Goal: Answer question/provide support

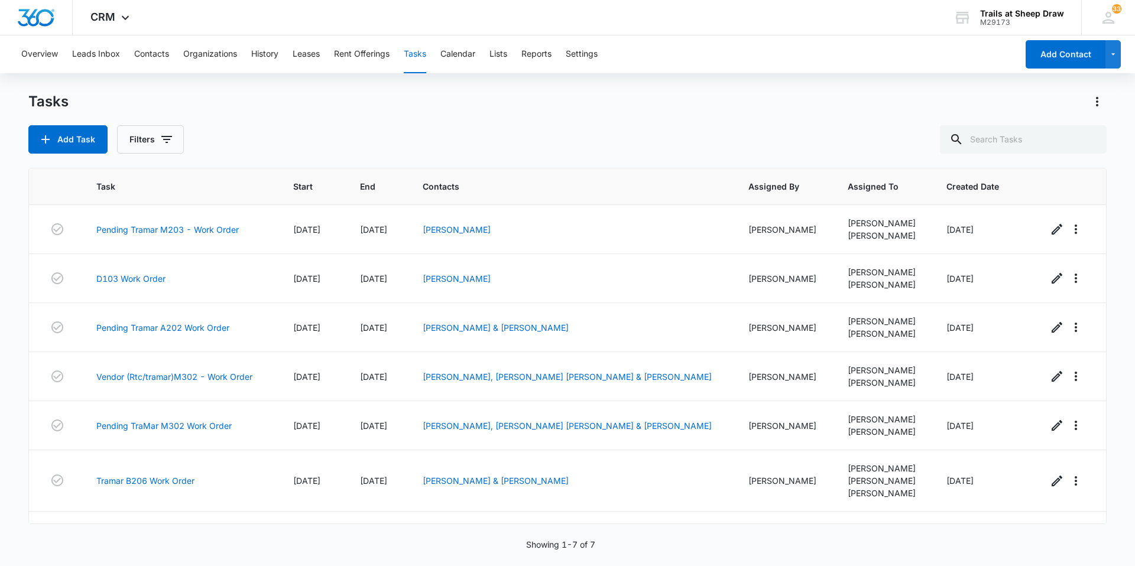
click at [418, 57] on button "Tasks" at bounding box center [415, 54] width 22 height 38
click at [1014, 139] on input "text" at bounding box center [1023, 139] width 167 height 28
type input "m102"
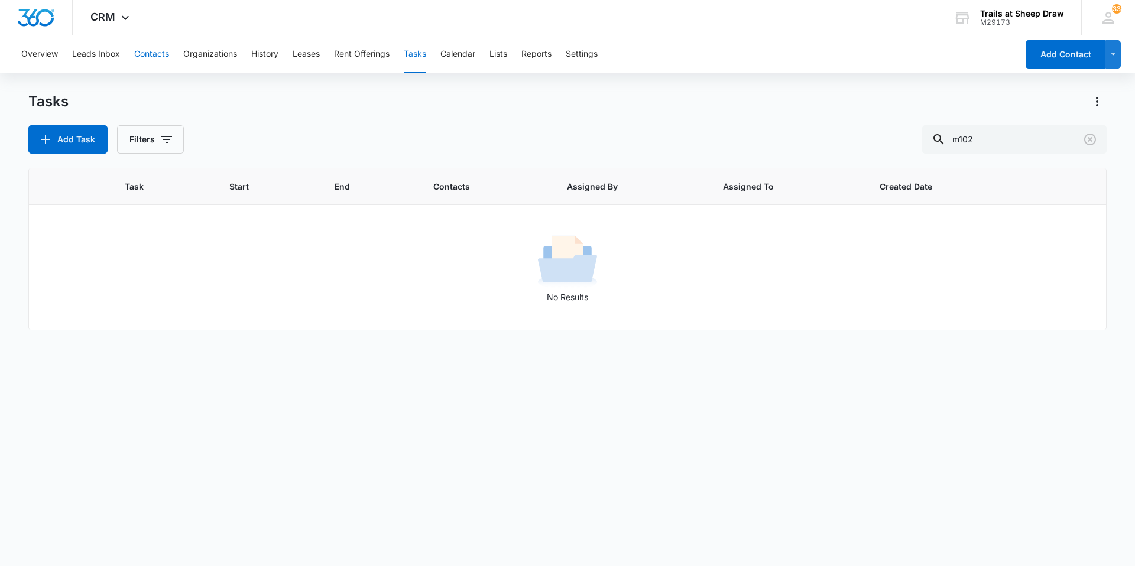
click at [145, 45] on button "Contacts" at bounding box center [151, 54] width 35 height 38
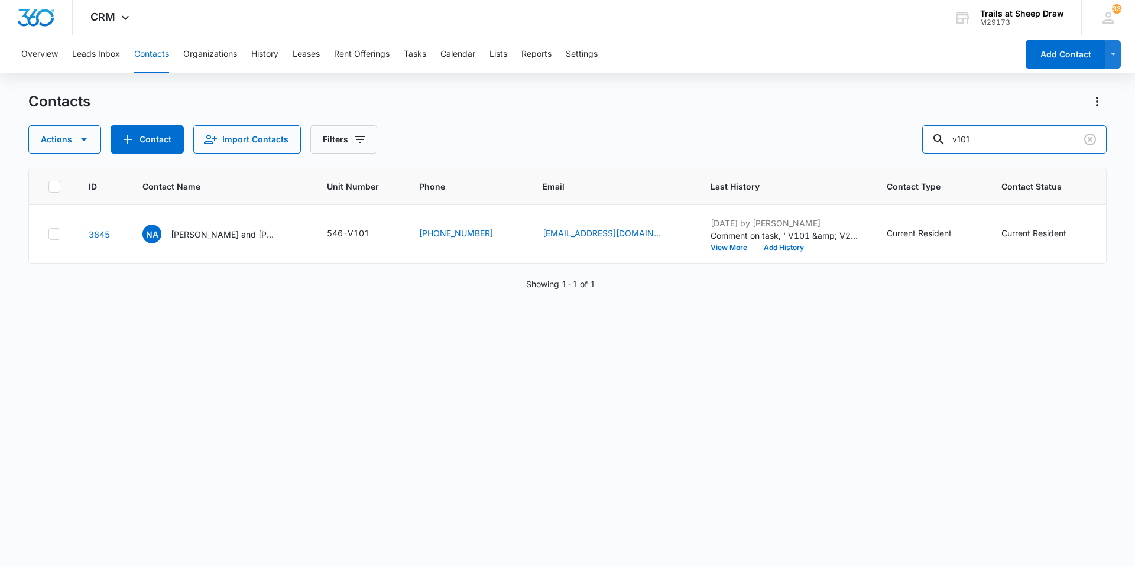
drag, startPoint x: 968, startPoint y: 139, endPoint x: 848, endPoint y: 121, distance: 122.1
click at [853, 129] on div "Actions Contact Import Contacts Filters v101" at bounding box center [567, 139] width 1078 height 28
type input "m102"
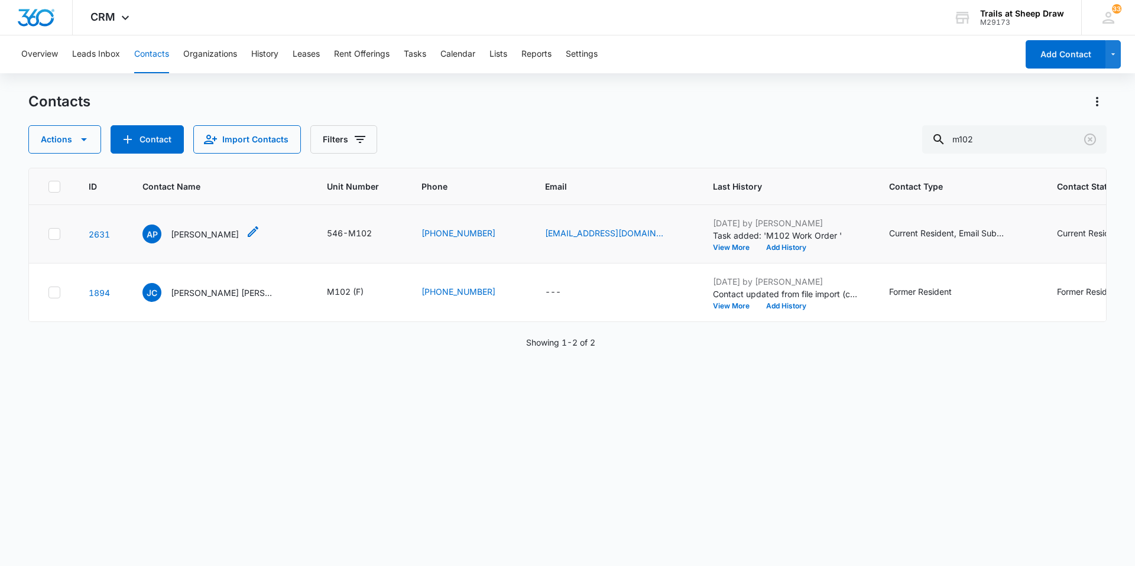
click at [201, 240] on p "[PERSON_NAME]" at bounding box center [205, 234] width 68 height 12
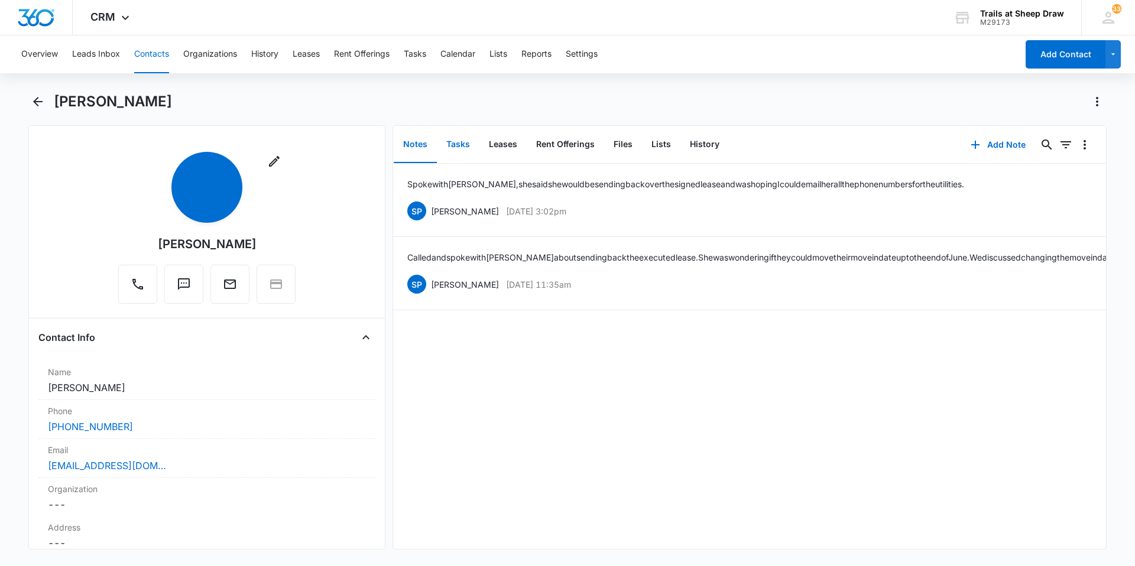
click at [465, 147] on button "Tasks" at bounding box center [458, 144] width 43 height 37
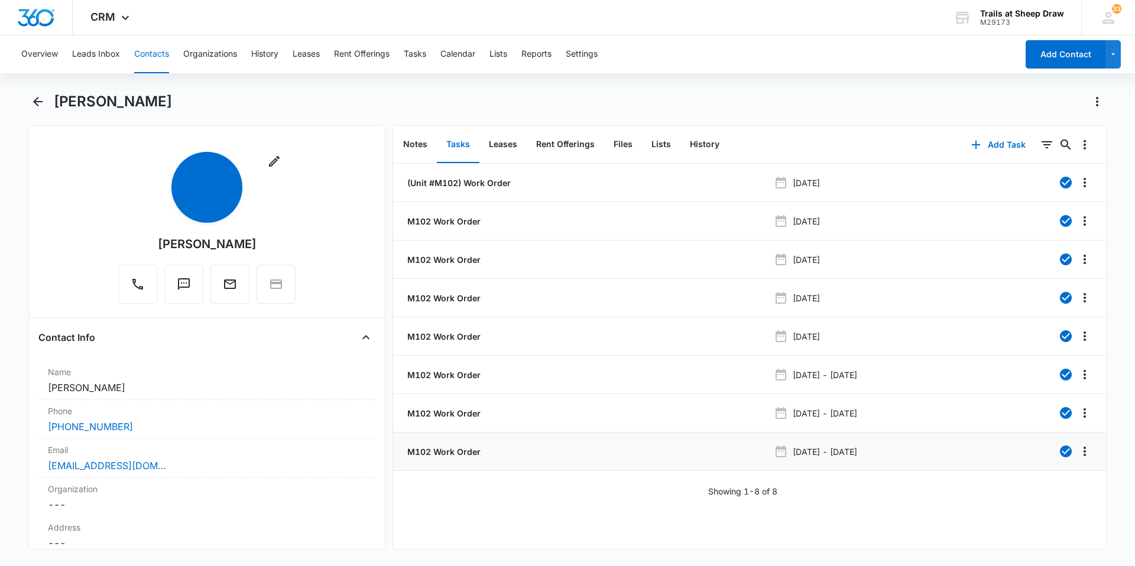
click at [439, 453] on p "M102 Work Order" at bounding box center [443, 452] width 76 height 12
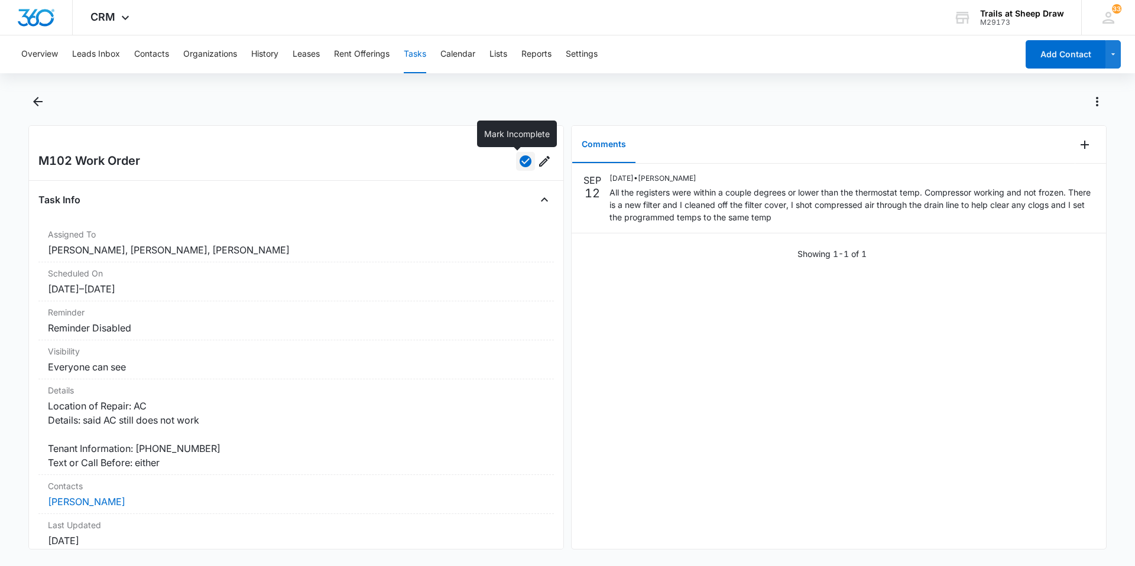
drag, startPoint x: 520, startPoint y: 161, endPoint x: 560, endPoint y: 169, distance: 41.0
click at [521, 162] on icon "button" at bounding box center [526, 161] width 12 height 12
click at [1078, 141] on icon "Add Comment" at bounding box center [1085, 145] width 14 height 14
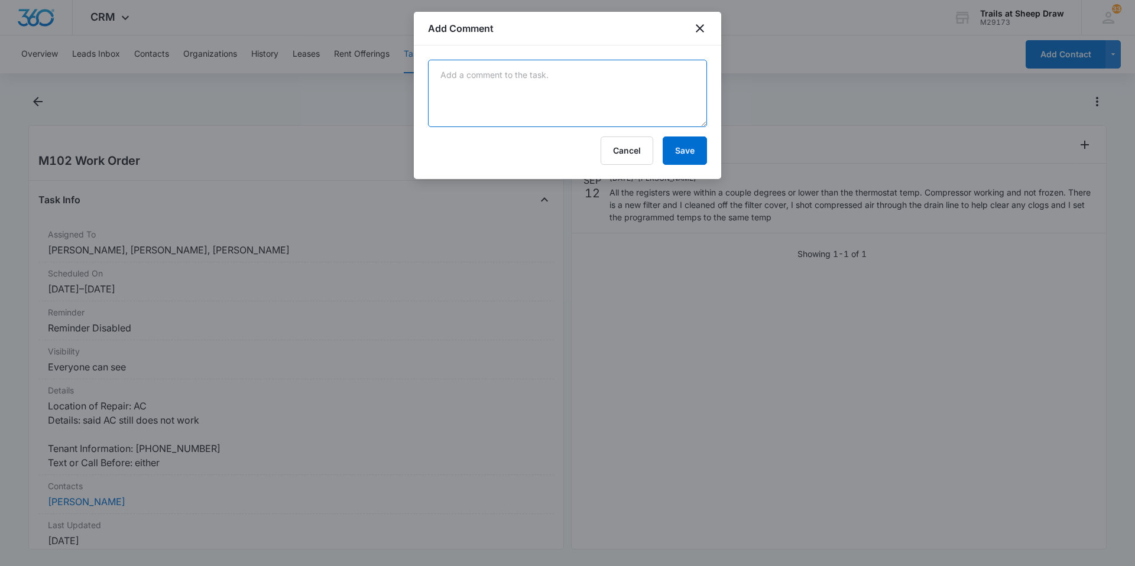
click at [507, 86] on textarea at bounding box center [567, 93] width 279 height 67
type textarea "TraMar came out [DATE] to take a look and see whats going on 9/16"
click at [682, 155] on button "Save" at bounding box center [685, 151] width 44 height 28
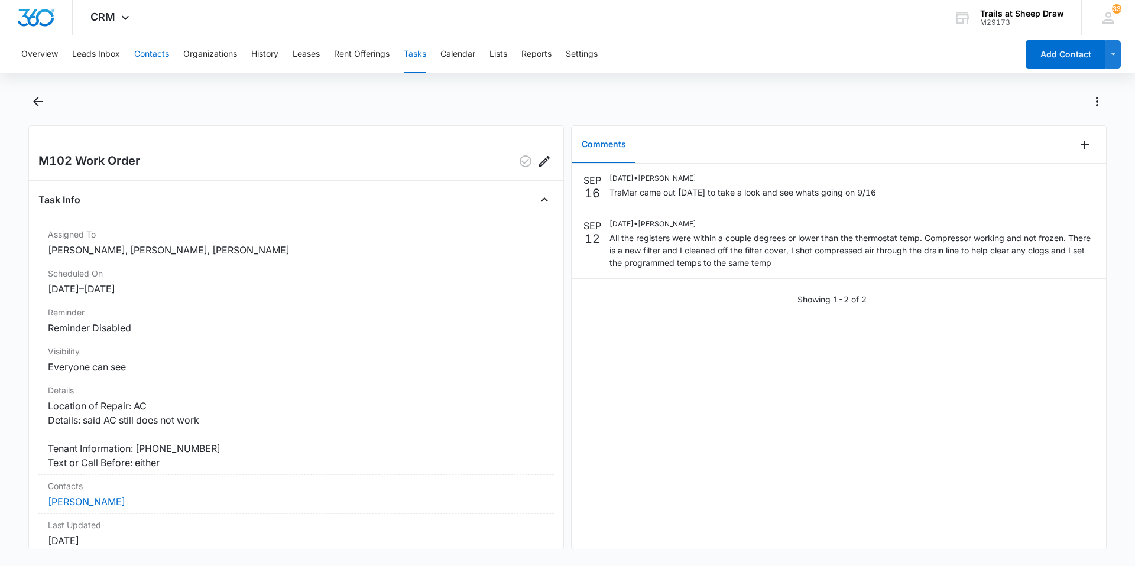
click at [160, 61] on button "Contacts" at bounding box center [151, 54] width 35 height 38
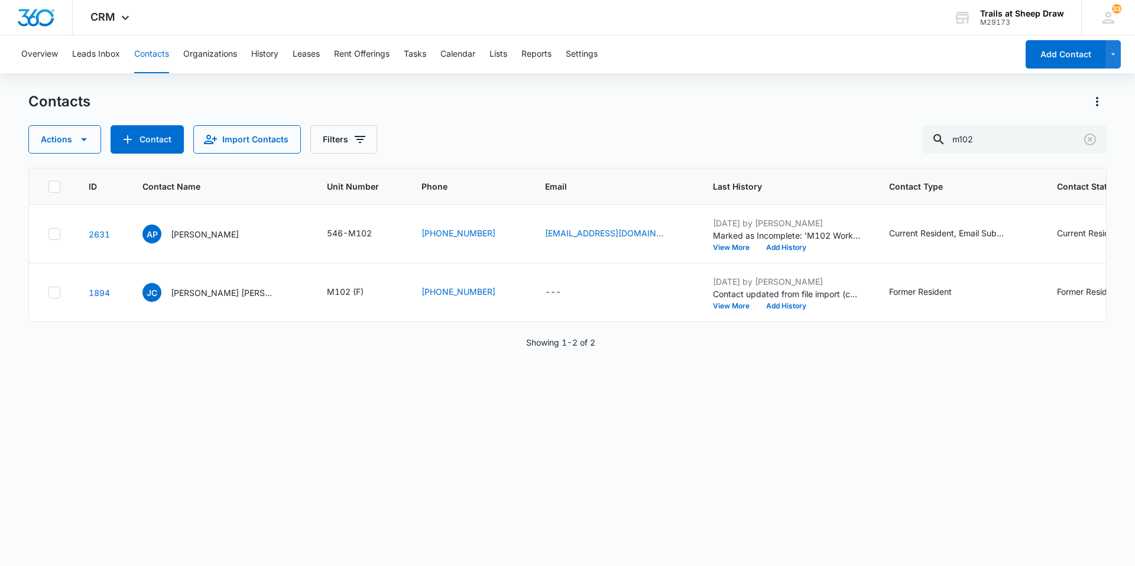
click at [430, 57] on div "Overview Leads Inbox Contacts Organizations History Leases Rent Offerings Tasks…" at bounding box center [515, 54] width 1003 height 38
